Goal: Task Accomplishment & Management: Manage account settings

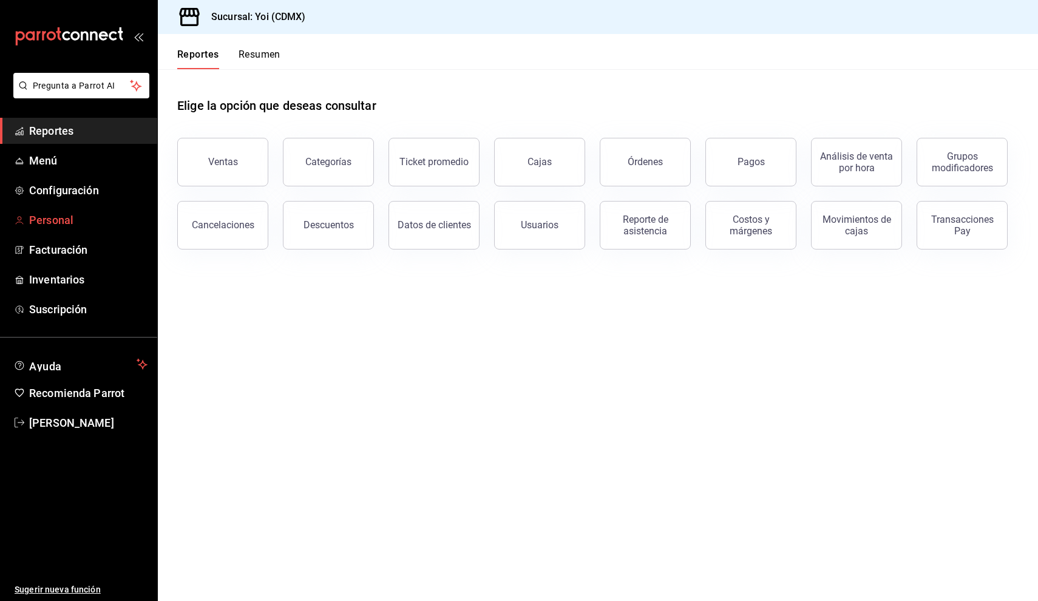
click at [79, 220] on span "Personal" at bounding box center [88, 220] width 118 height 16
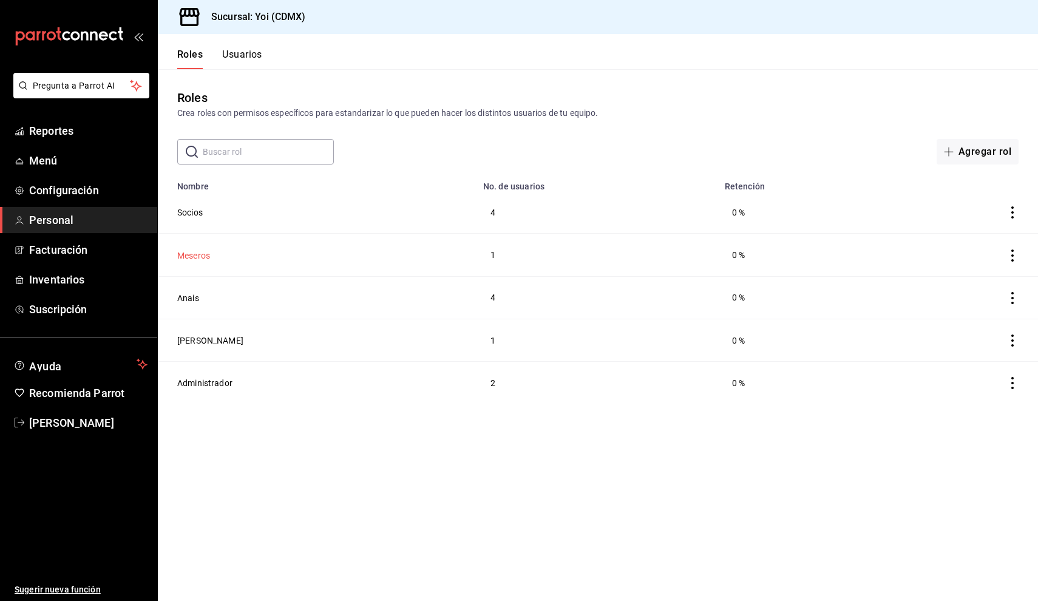
click at [198, 255] on button "Meseros" at bounding box center [193, 255] width 33 height 12
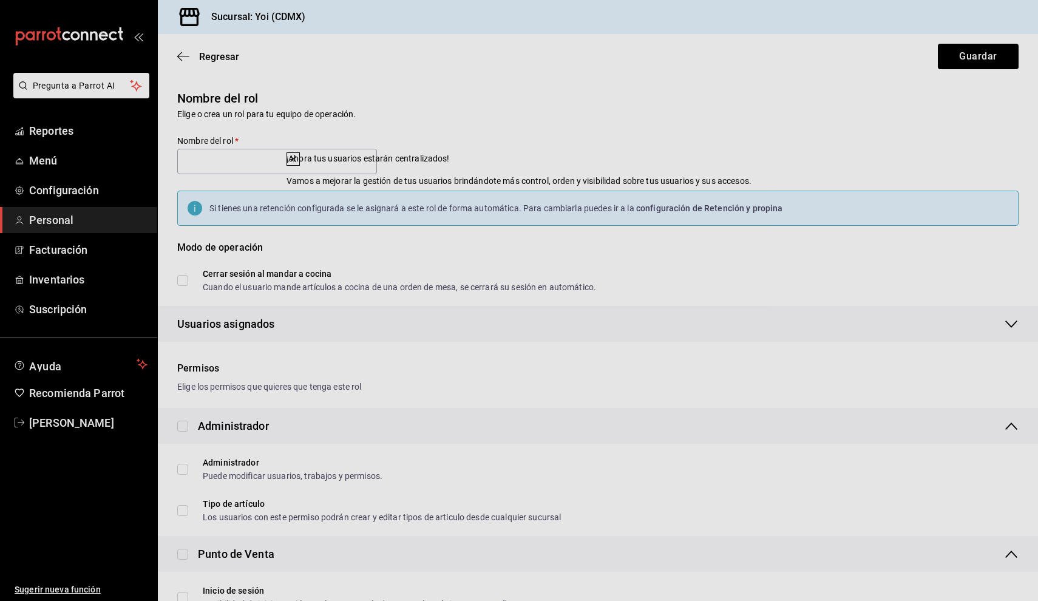
type input "Meseros"
checkbox input "true"
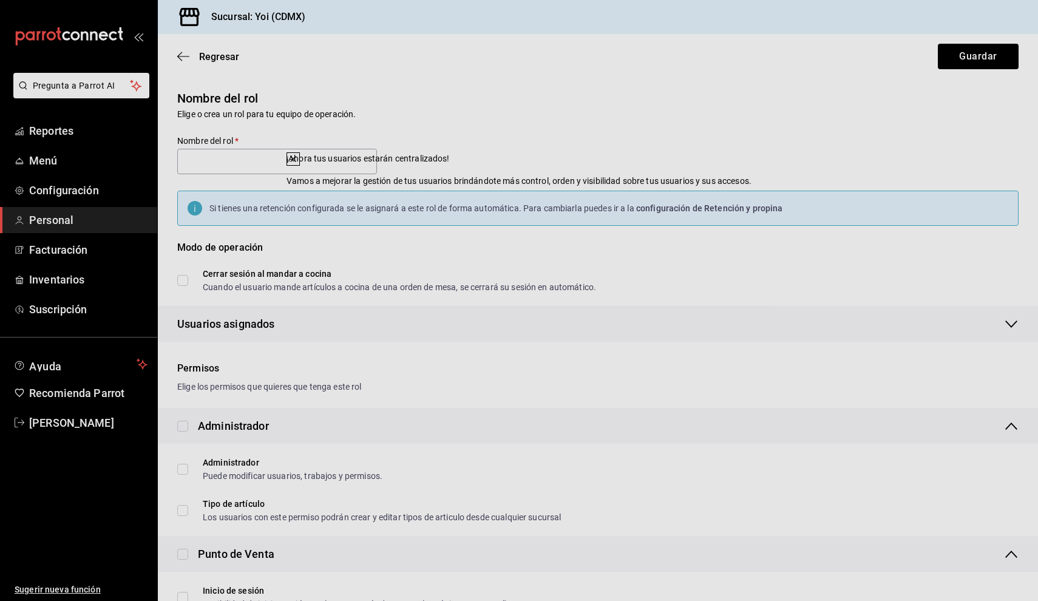
checkbox input "true"
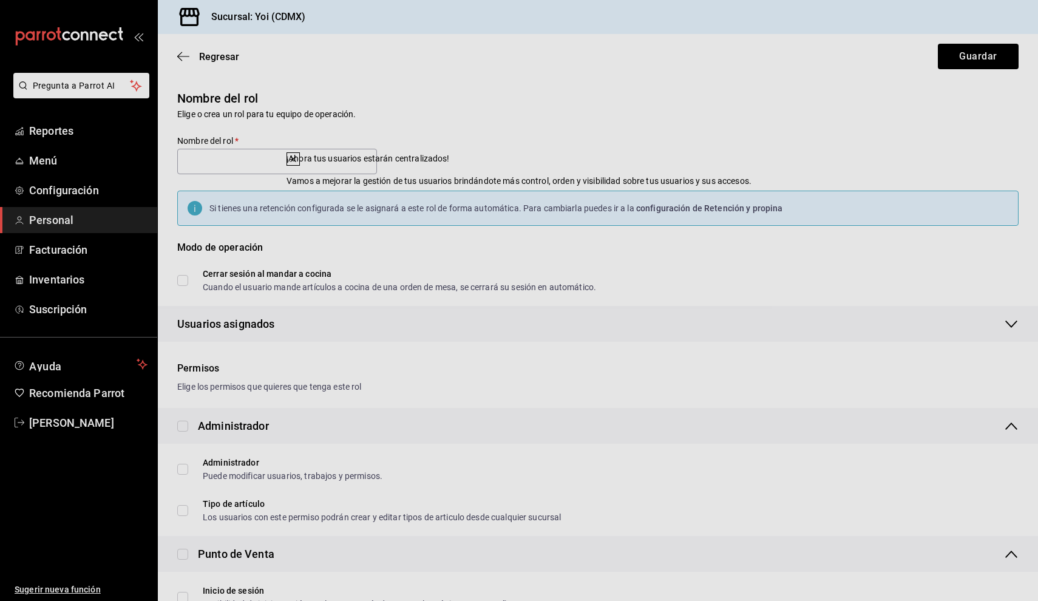
checkbox input "true"
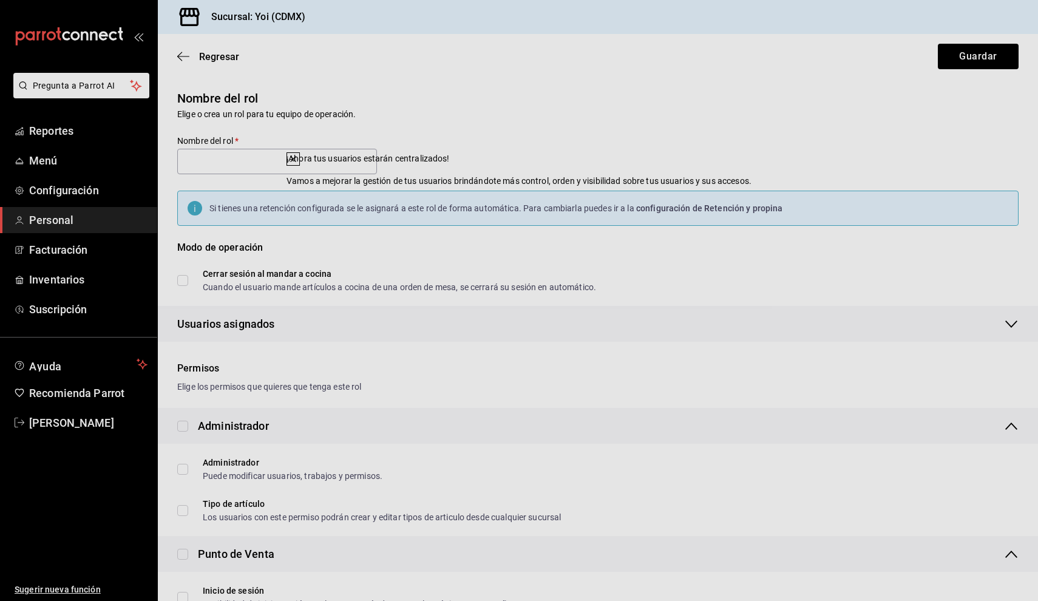
checkbox input "true"
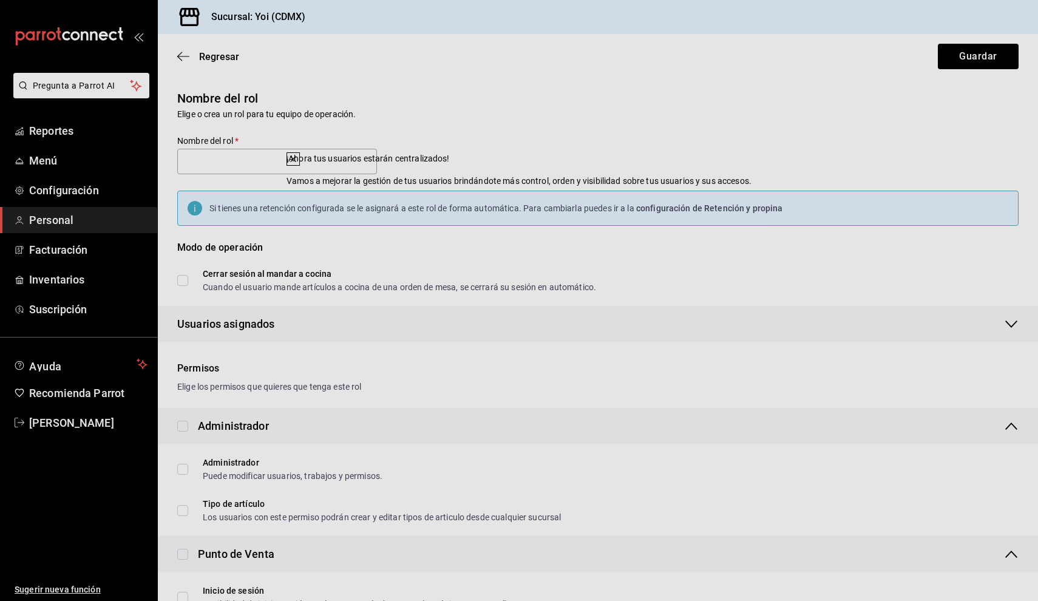
checkbox input "true"
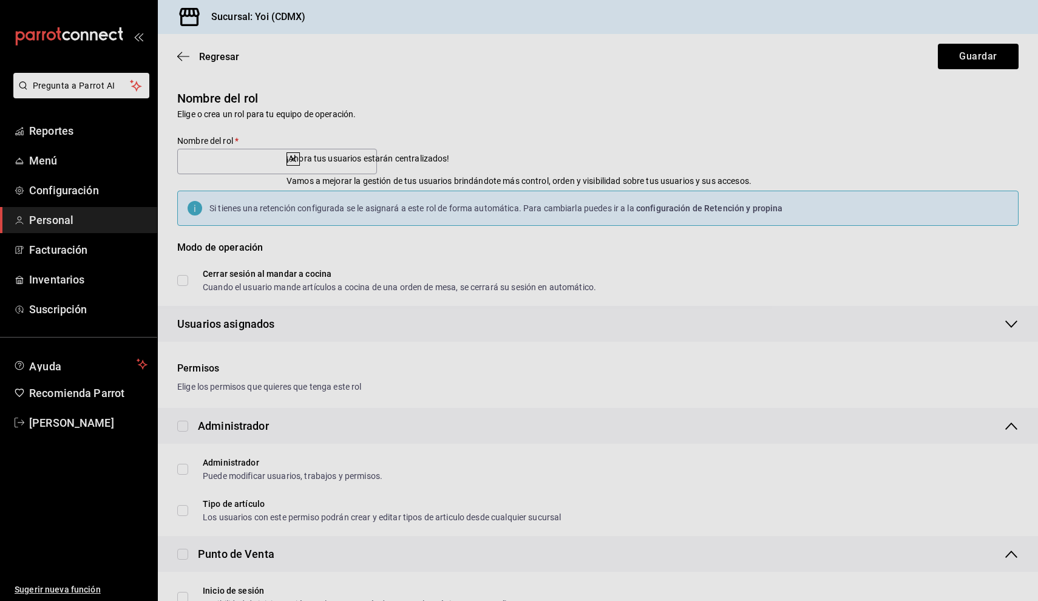
checkbox input "true"
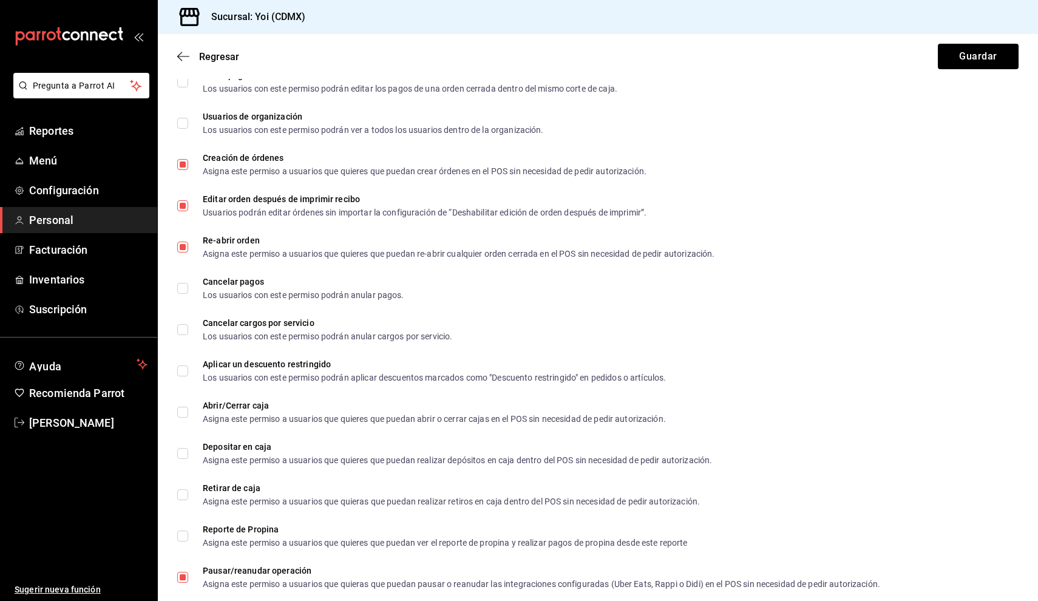
scroll to position [118, 0]
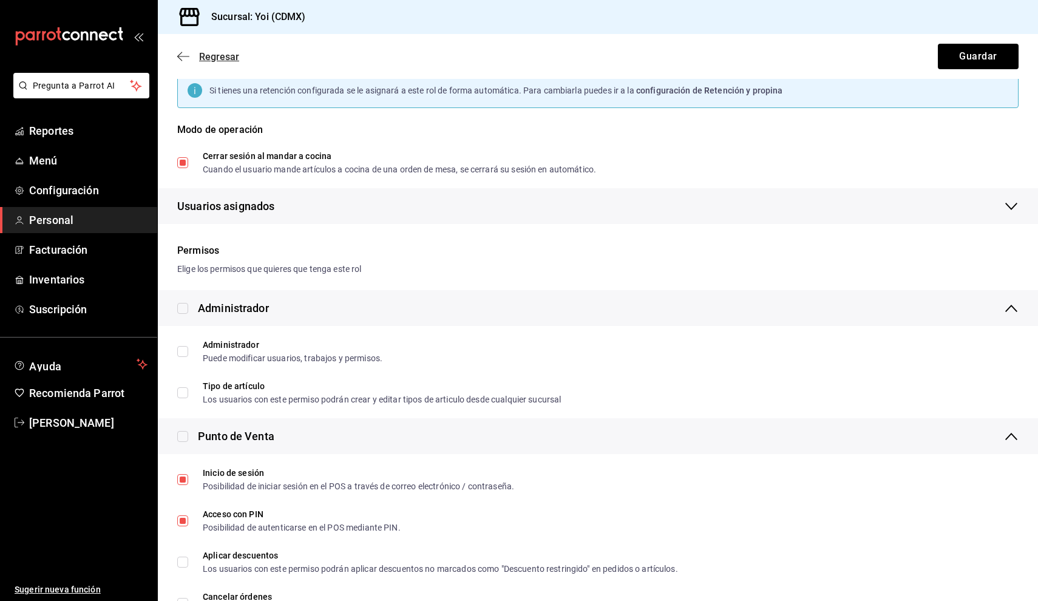
click at [216, 53] on span "Regresar" at bounding box center [219, 57] width 40 height 12
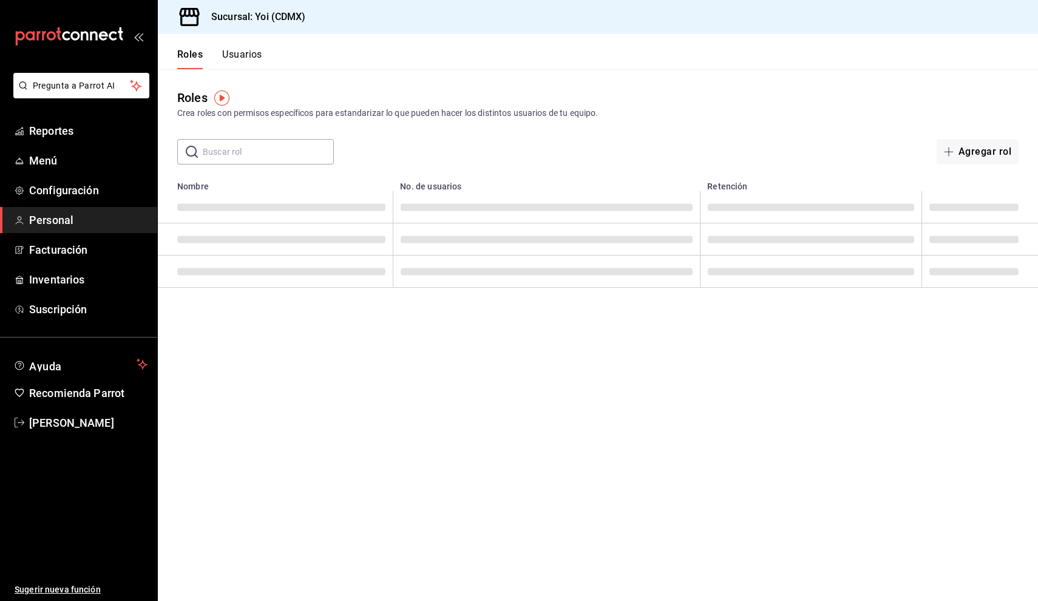
click at [238, 45] on div "Roles Usuarios" at bounding box center [210, 51] width 104 height 35
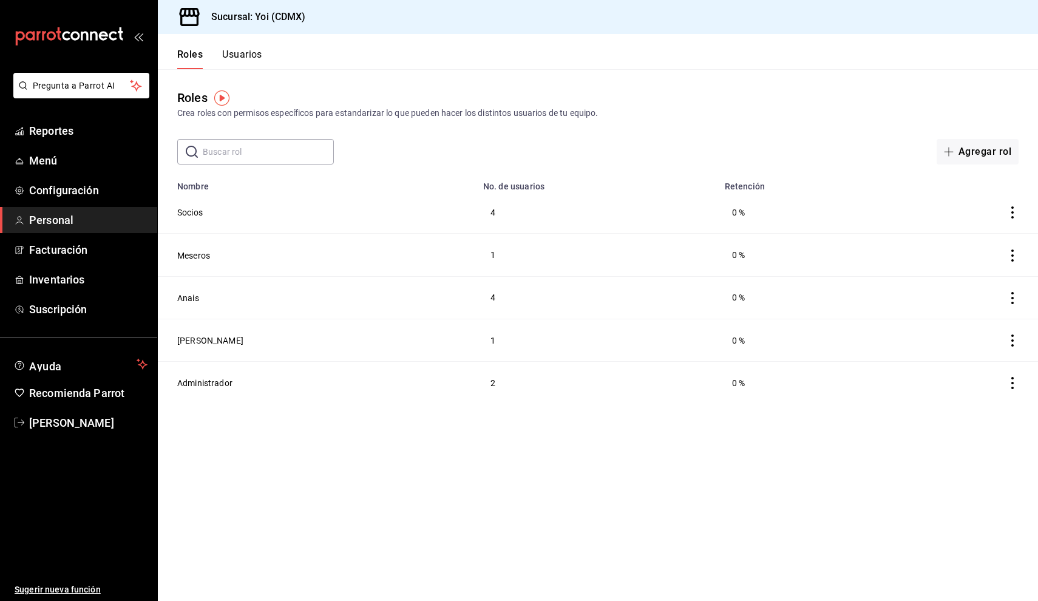
click at [238, 58] on button "Usuarios" at bounding box center [242, 59] width 40 height 21
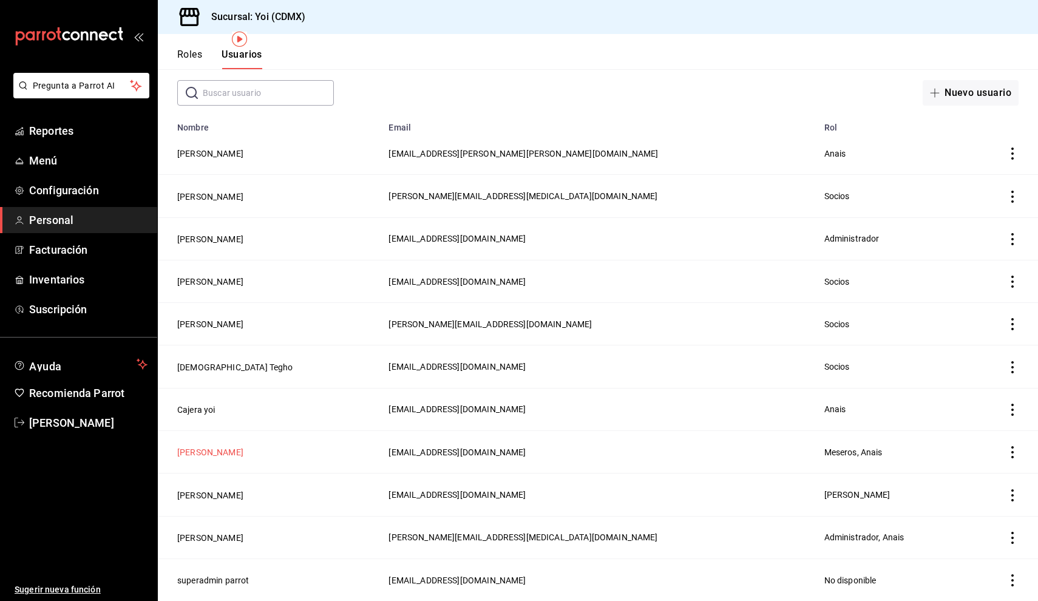
click at [203, 453] on button "[PERSON_NAME]" at bounding box center [210, 452] width 66 height 12
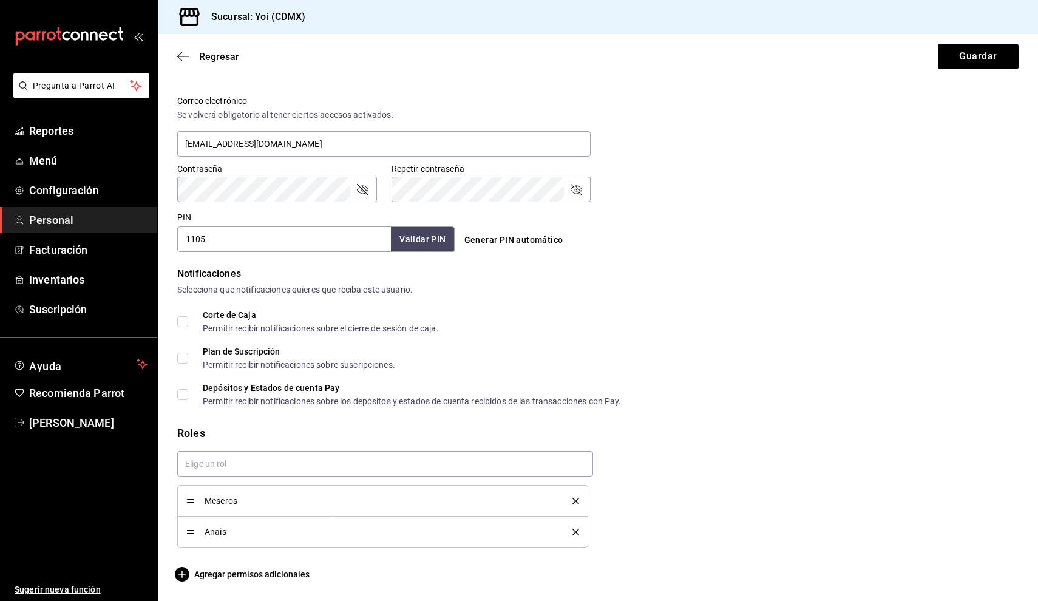
scroll to position [440, 0]
click at [331, 245] on input "1105" at bounding box center [284, 238] width 214 height 25
type input "1"
type input "202122"
click at [427, 240] on button "Validar PIN" at bounding box center [422, 239] width 64 height 26
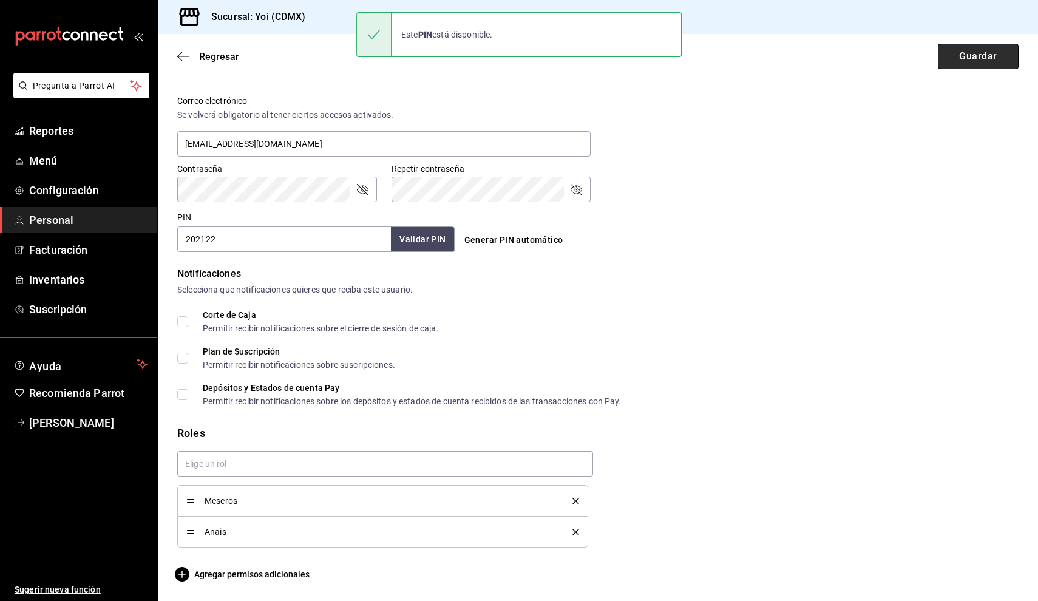
click at [991, 48] on button "Guardar" at bounding box center [977, 56] width 81 height 25
